Goal: Download file/media

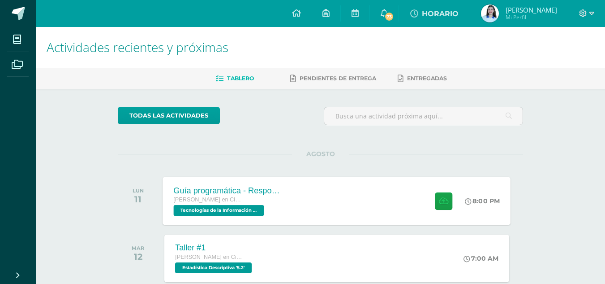
click at [385, 214] on div "Guía programática - Responsabilidad Quinto Bachillerato en Ciencias y Letras Te…" at bounding box center [337, 201] width 348 height 48
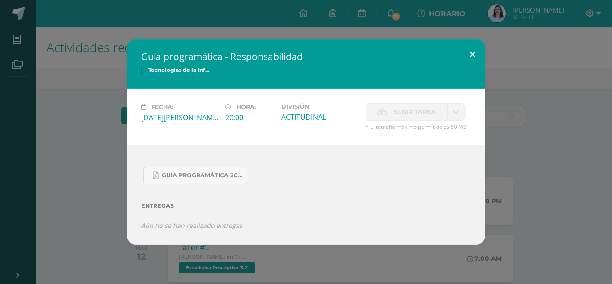
click at [470, 51] on button at bounding box center [473, 54] width 26 height 30
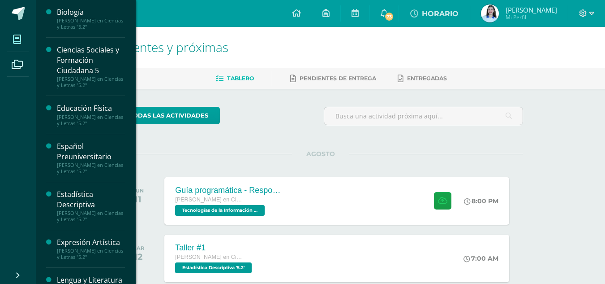
click at [18, 34] on span at bounding box center [17, 39] width 20 height 20
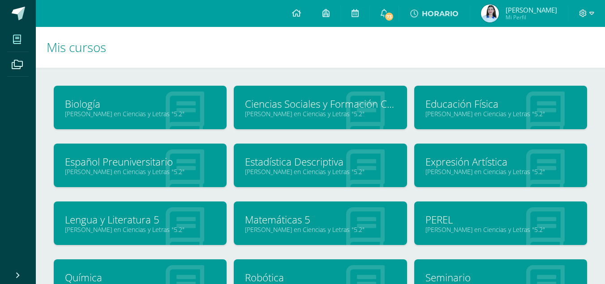
click at [279, 160] on link "Estadística Descriptiva" at bounding box center [320, 162] width 151 height 14
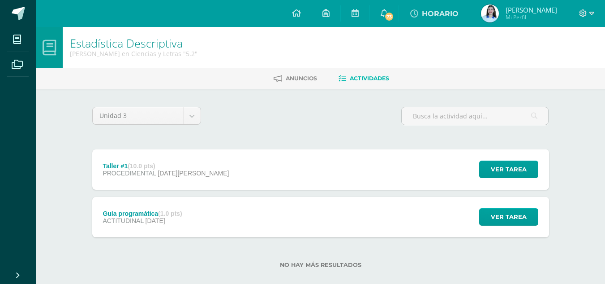
click at [143, 173] on span "PROCEDIMENTAL" at bounding box center [129, 172] width 53 height 7
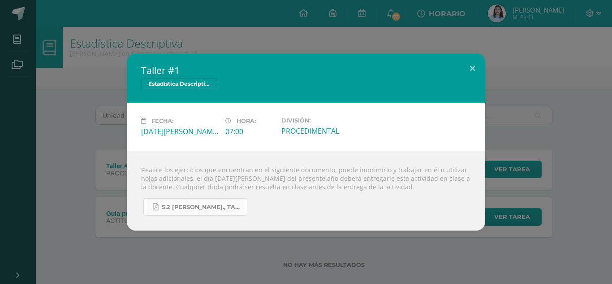
click at [203, 205] on span "5.2 [PERSON_NAME]., Taller #1 - Estadística.pdf" at bounding box center [202, 206] width 81 height 7
